Goal: Task Accomplishment & Management: Complete application form

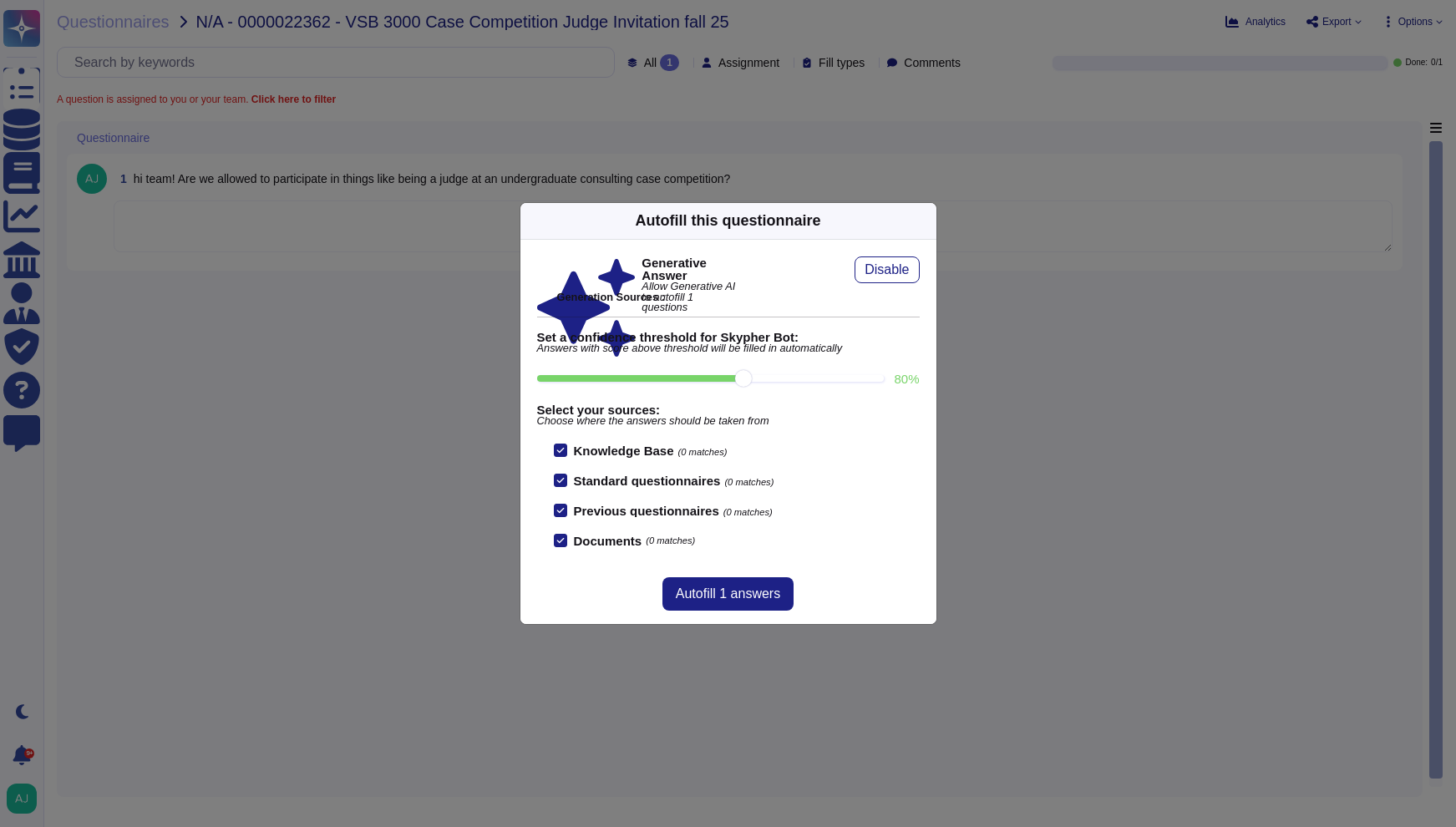
click at [360, 378] on div "Autofill this questionnaire Generative Answer Allow Generative AI to autofill 1…" at bounding box center [728, 413] width 1456 height 827
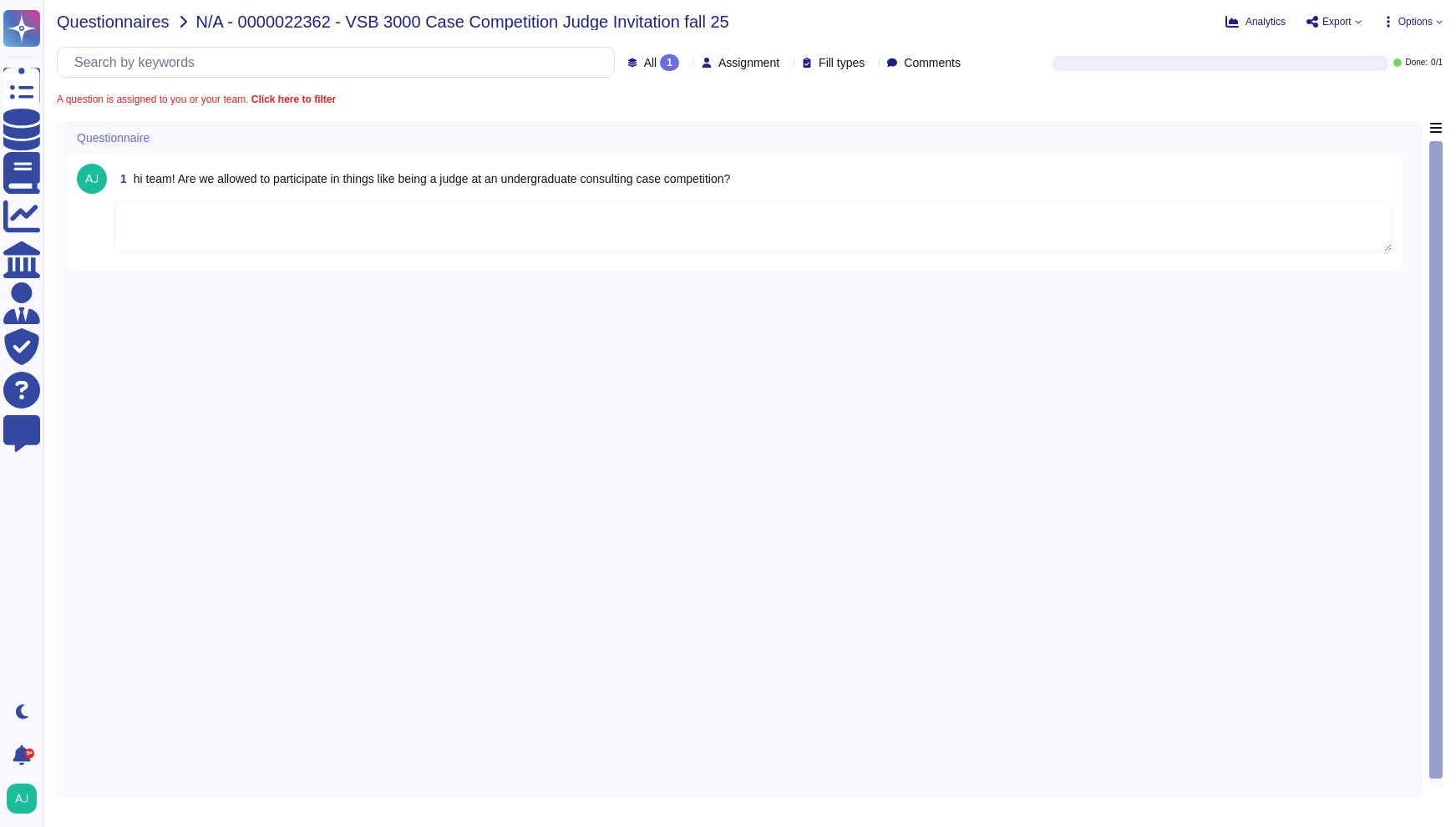
click at [124, 25] on span "Questionnaires" at bounding box center [112, 21] width 112 height 17
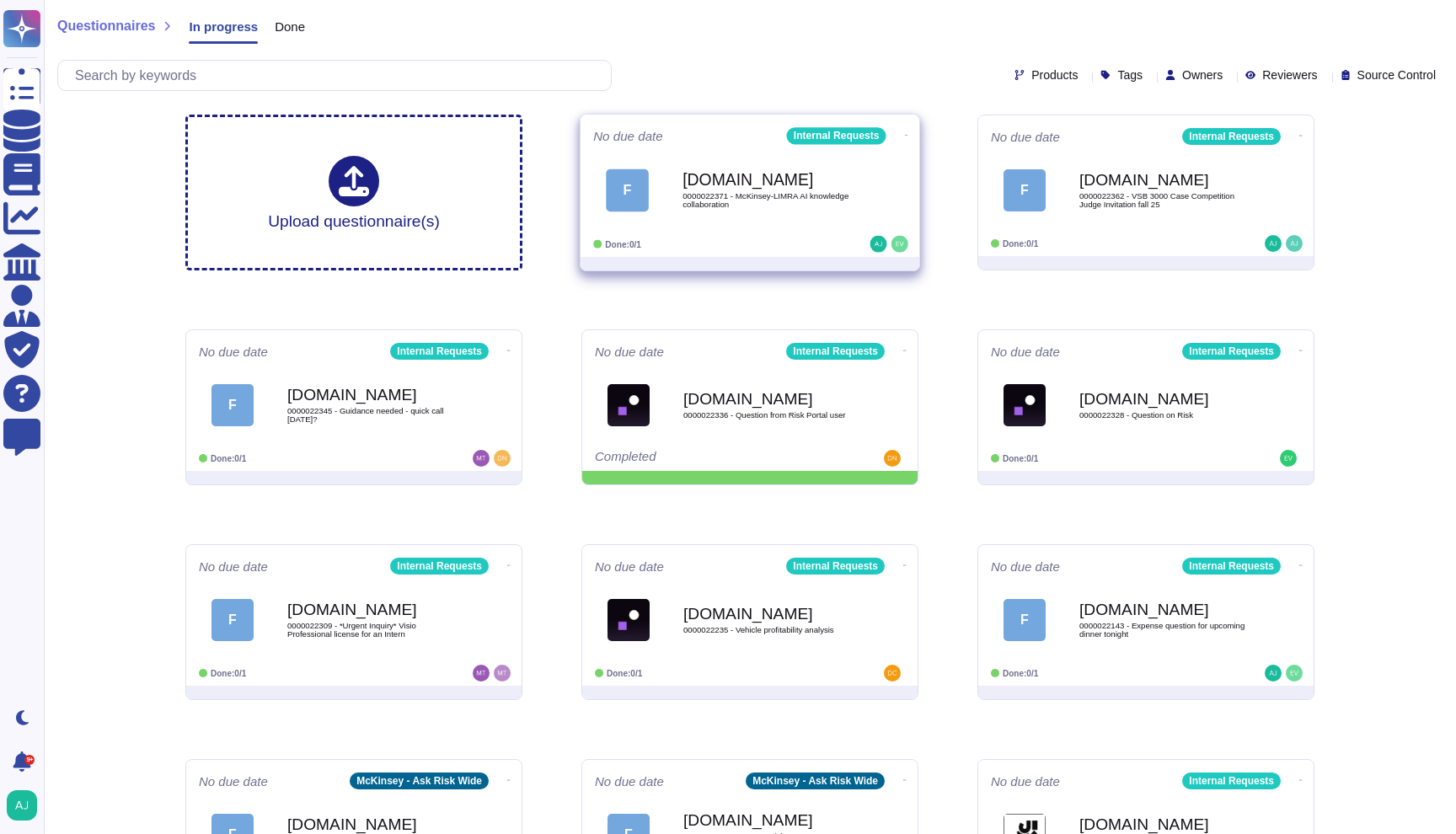
click at [738, 233] on div "No due date Internal Requests F [DOMAIN_NAME] 0000022371 - McKinsey-LIMRA AI kn…" at bounding box center [750, 185] width 339 height 143
